Goal: Use online tool/utility: Utilize a website feature to perform a specific function

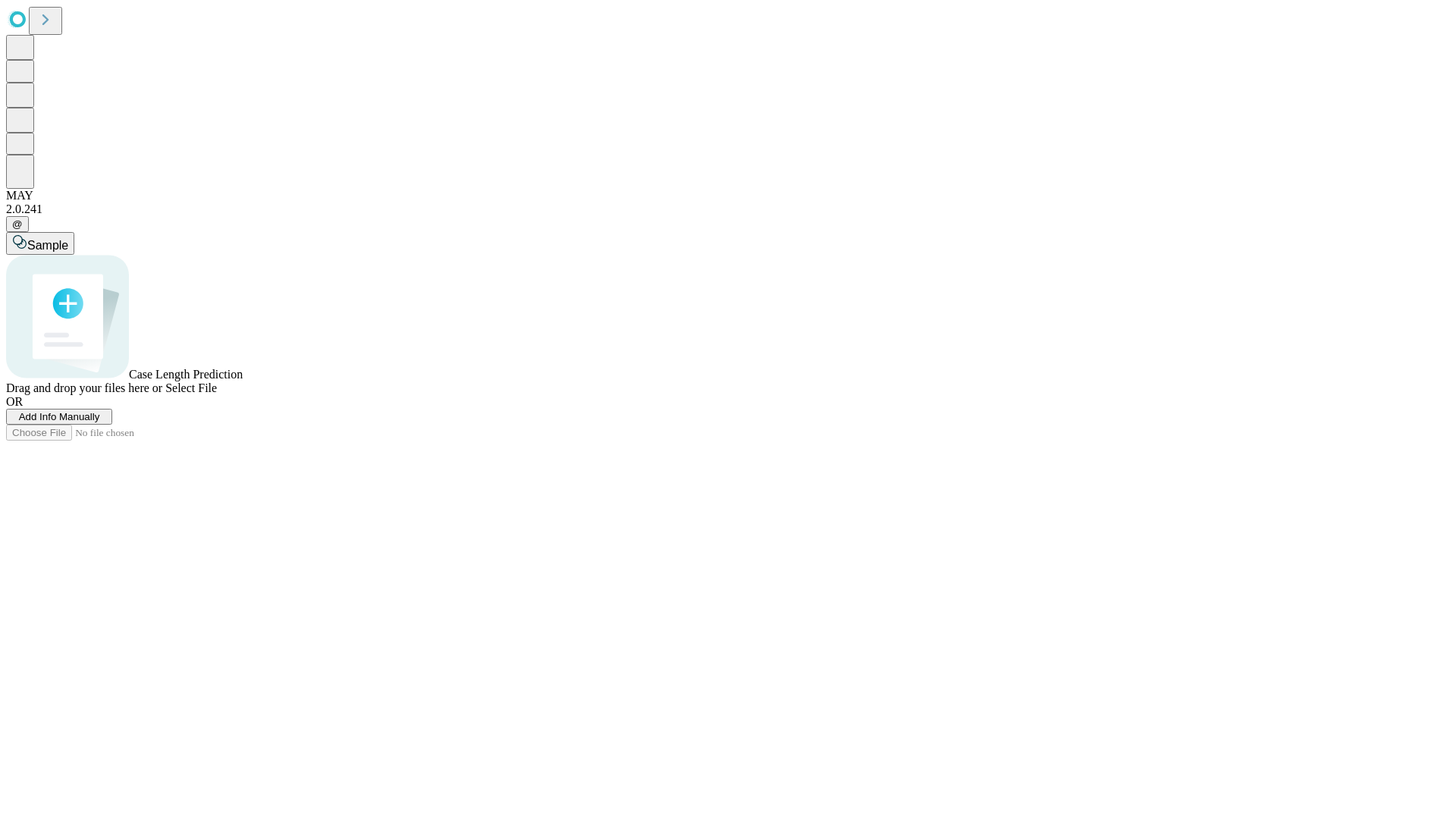
click at [217, 394] on span "Select File" at bounding box center [192, 387] width 52 height 13
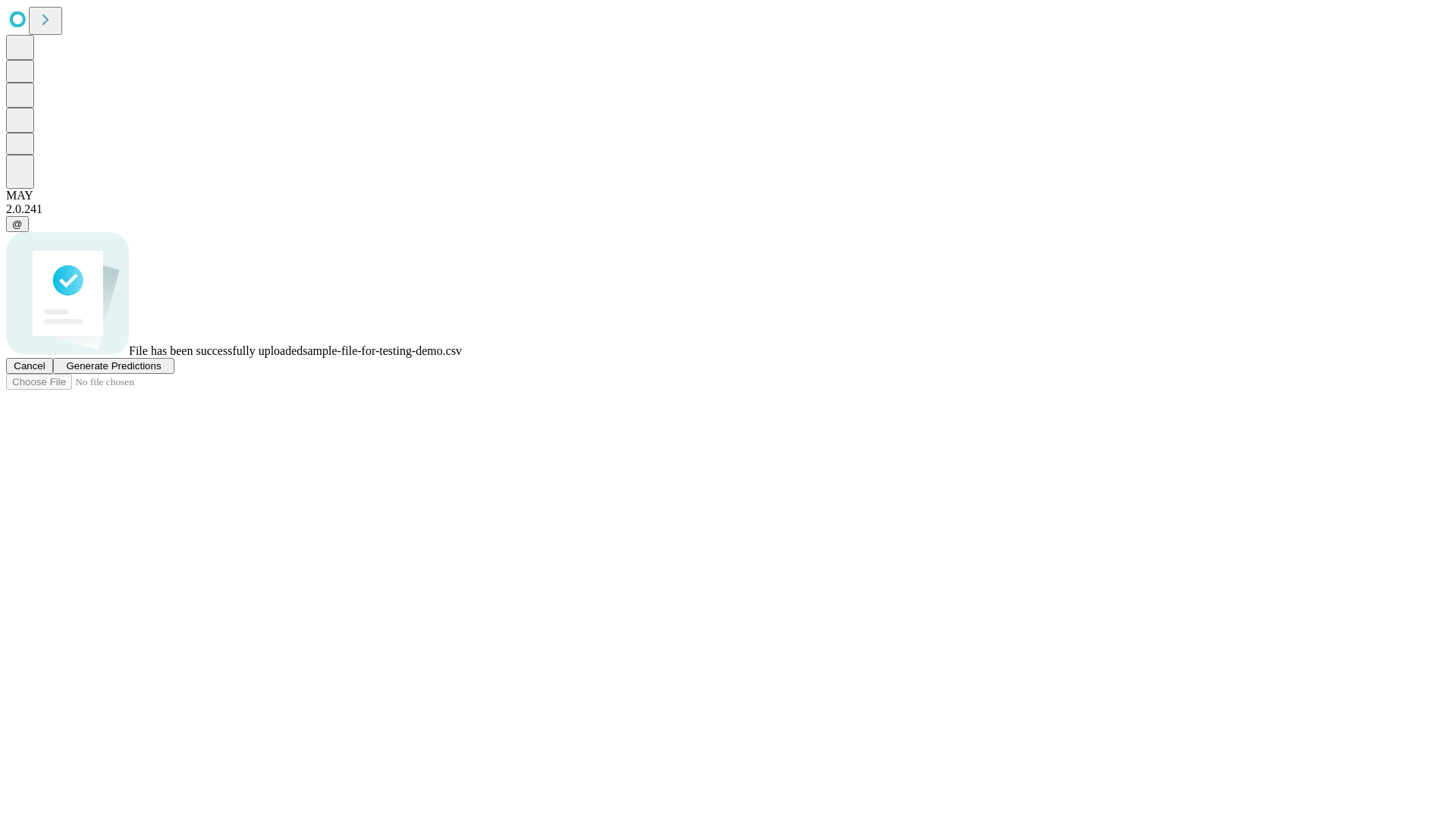
click at [161, 372] on span "Generate Predictions" at bounding box center [113, 366] width 94 height 11
